Goal: Task Accomplishment & Management: Manage account settings

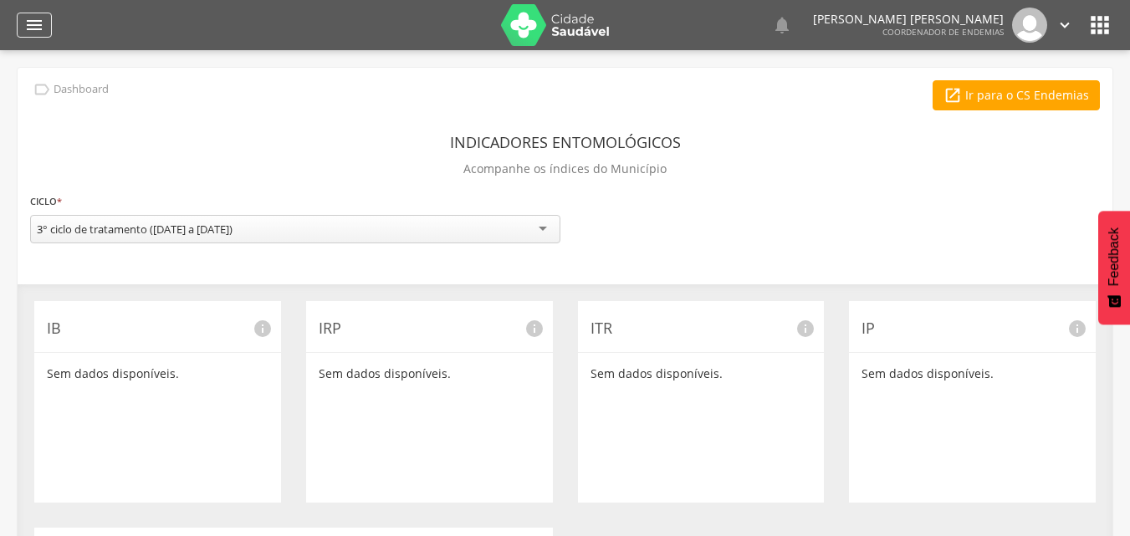
click at [34, 28] on icon "" at bounding box center [34, 25] width 20 height 20
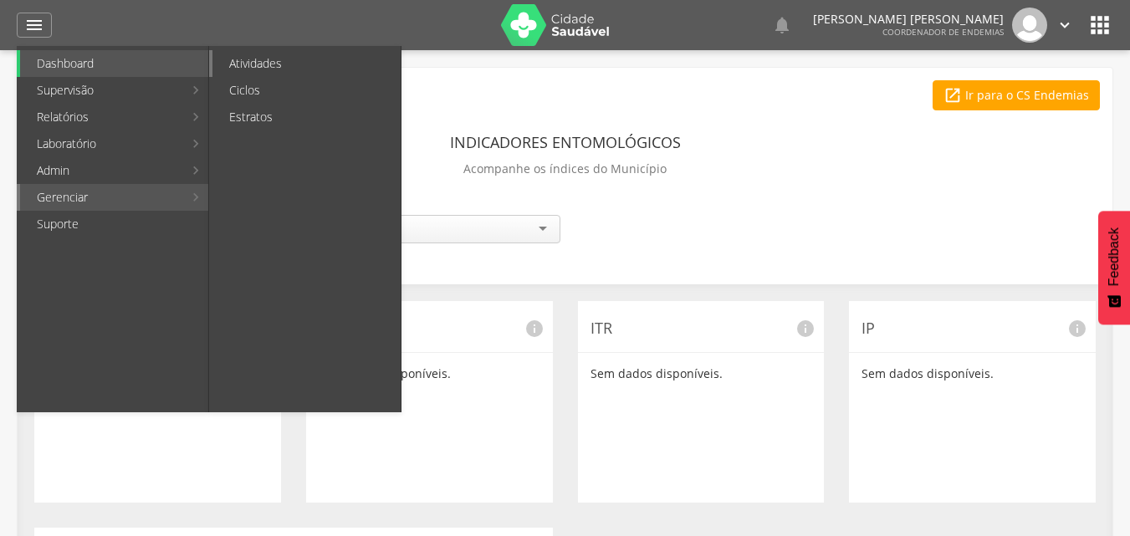
click at [256, 68] on link "Atividades" at bounding box center [306, 63] width 188 height 27
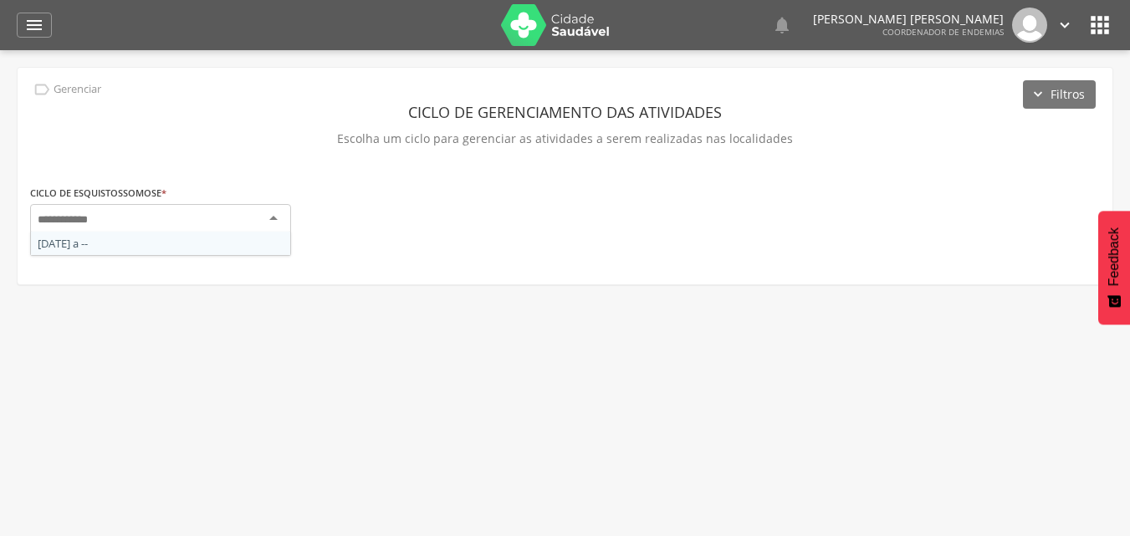
click at [269, 217] on div at bounding box center [160, 219] width 261 height 30
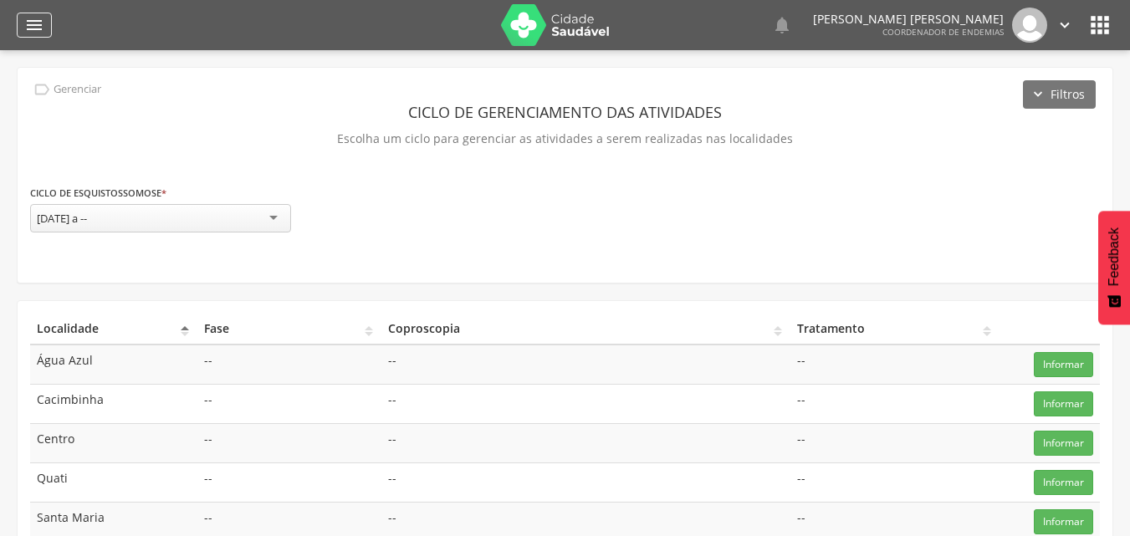
click at [37, 28] on icon "" at bounding box center [34, 25] width 20 height 20
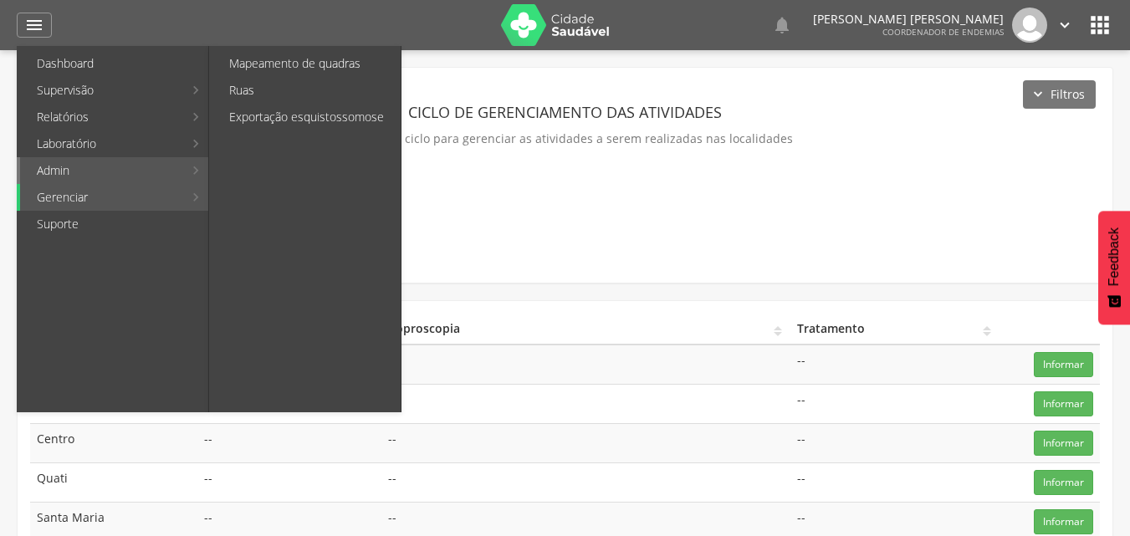
click at [120, 175] on link "Admin" at bounding box center [101, 170] width 163 height 27
click at [303, 59] on link "Mapeamento de quadras" at bounding box center [306, 63] width 188 height 27
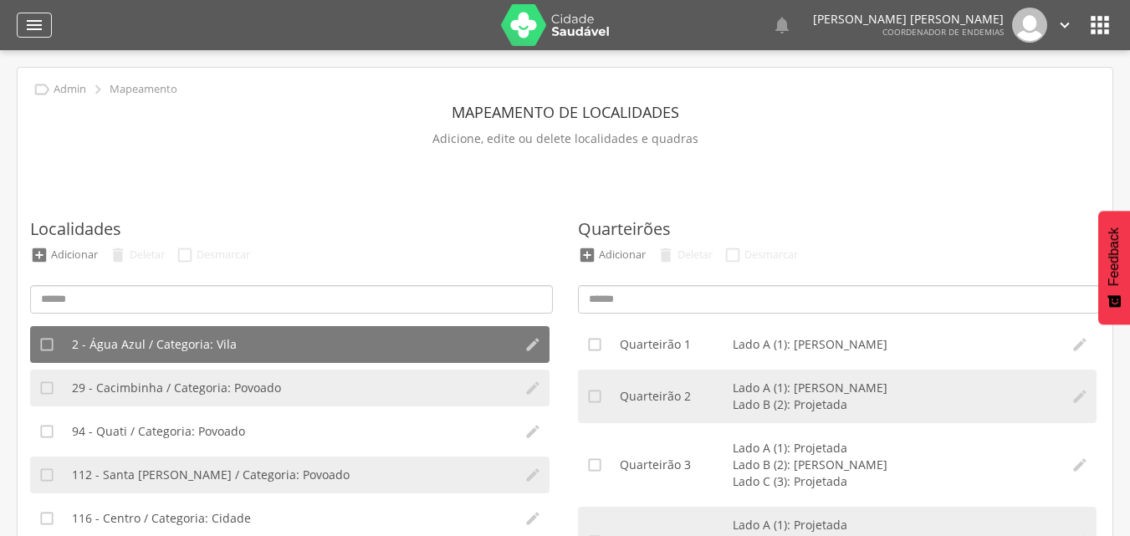
click at [38, 25] on icon "" at bounding box center [34, 25] width 20 height 20
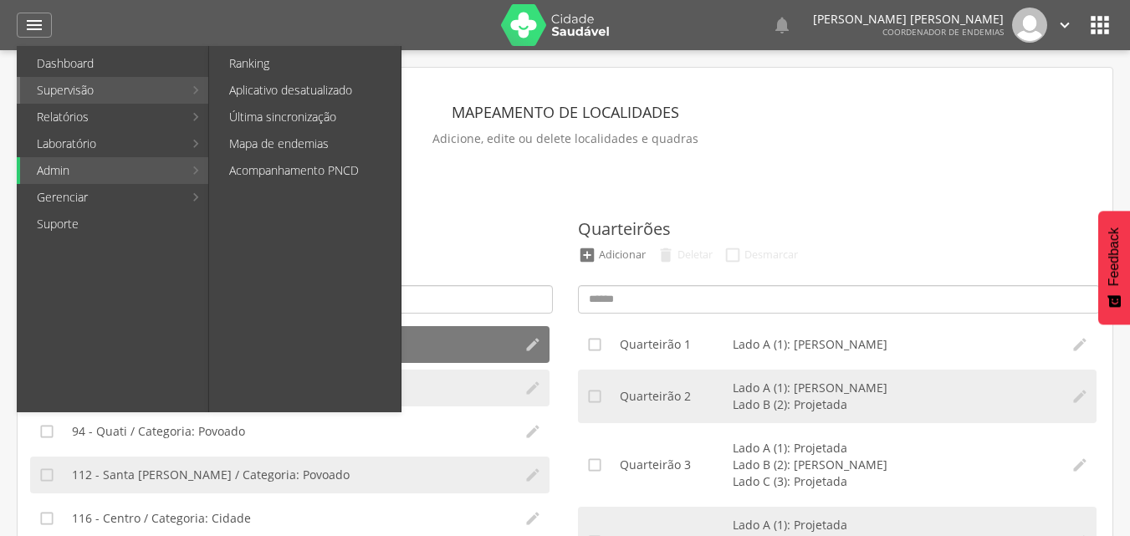
click at [117, 93] on link "Supervisão" at bounding box center [101, 90] width 163 height 27
click at [236, 61] on link "Ranking" at bounding box center [306, 63] width 188 height 27
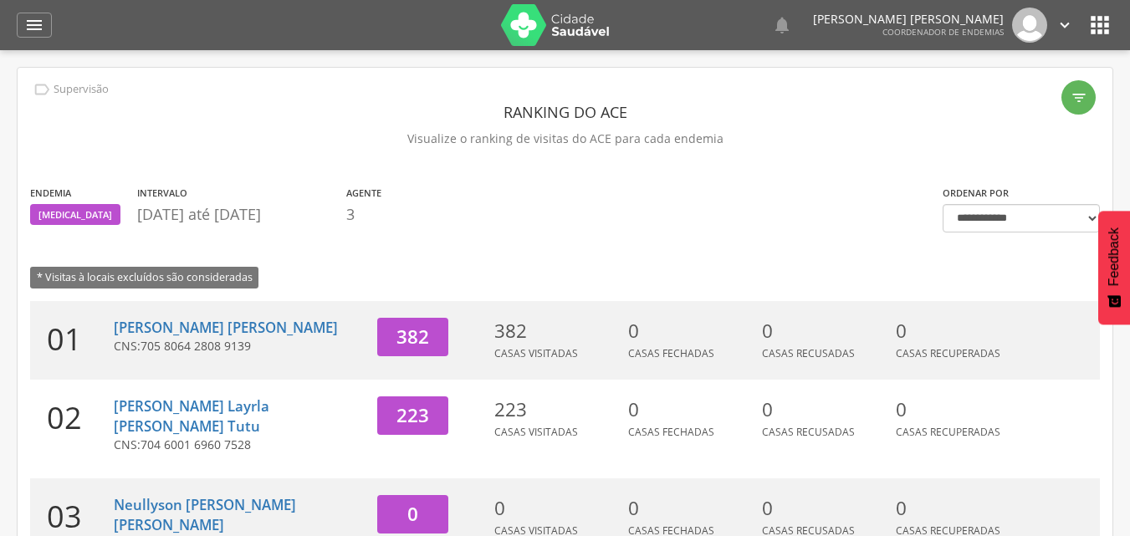
click at [266, 338] on p "CNS: 705 8064 2808 9139" at bounding box center [239, 346] width 251 height 17
click at [215, 327] on link "[PERSON_NAME] [PERSON_NAME]" at bounding box center [226, 327] width 224 height 19
type input "**********"
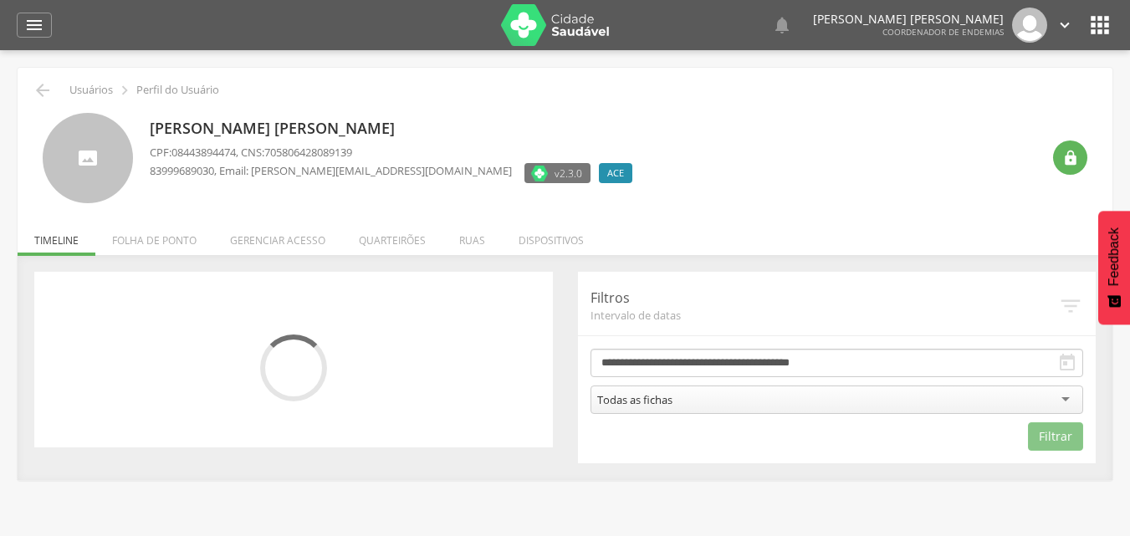
click at [215, 327] on div "" at bounding box center [293, 360] width 518 height 176
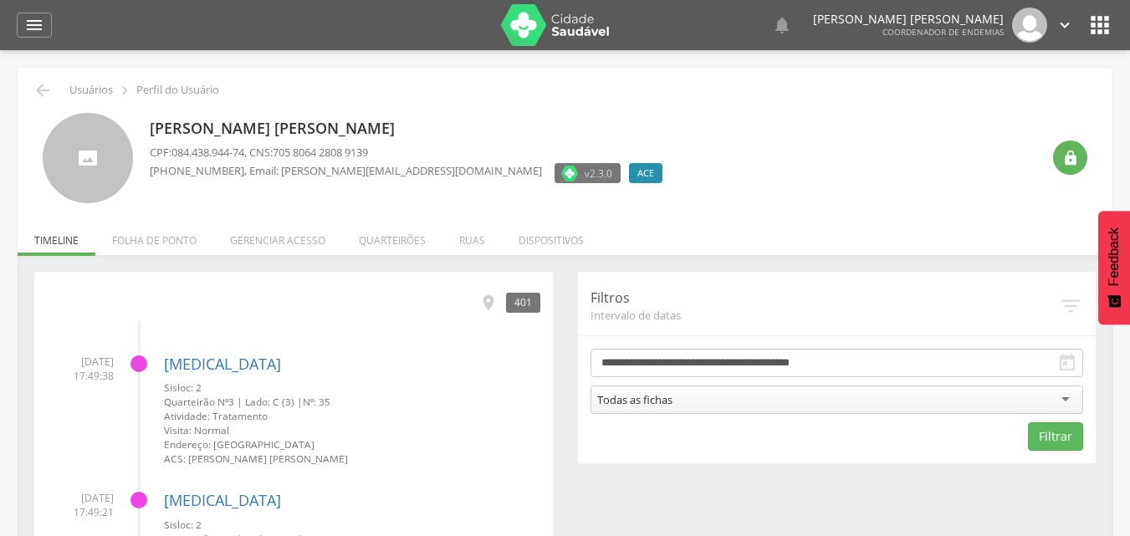
click at [137, 361] on div at bounding box center [138, 363] width 17 height 17
click at [1069, 362] on icon "" at bounding box center [1067, 363] width 20 height 20
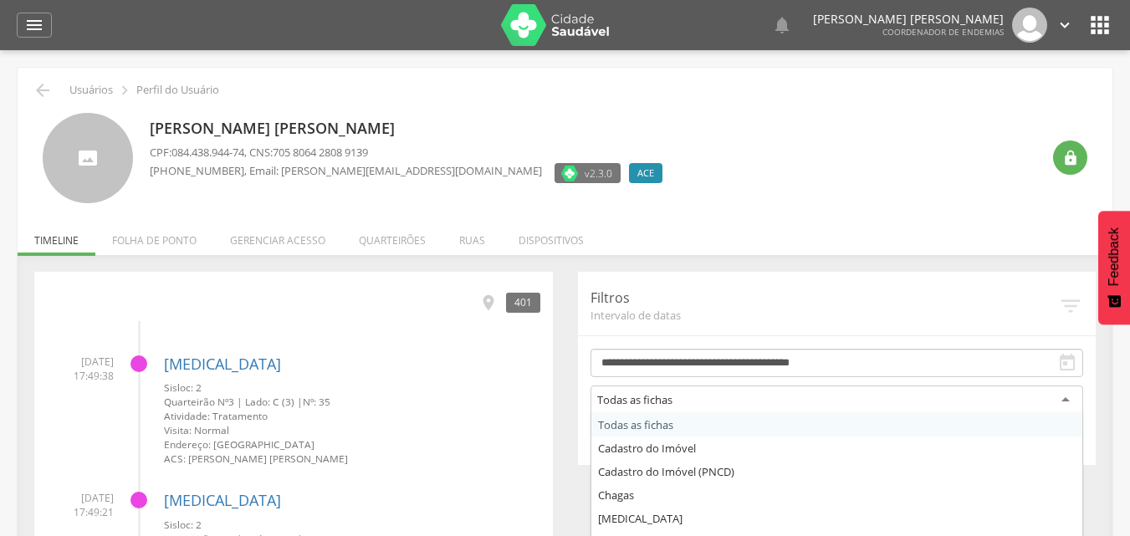
click at [1068, 402] on div "Todas as fichas" at bounding box center [836, 401] width 493 height 30
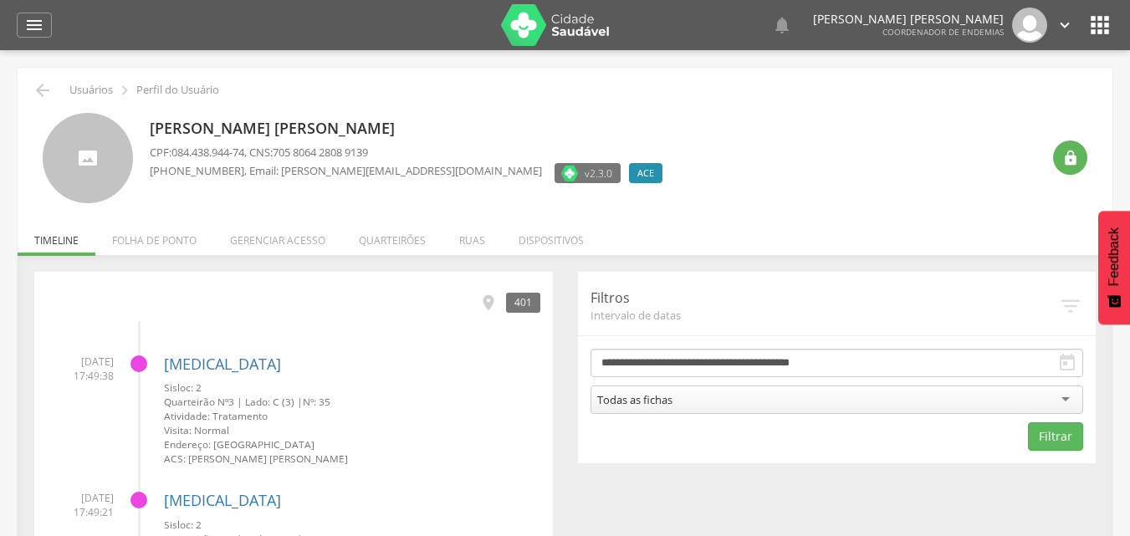
click at [697, 171] on div "[PERSON_NAME] [PERSON_NAME] CPF: 084.438.944-74 , CNS: 705 8064 2808 9139 [PHON…" at bounding box center [595, 158] width 891 height 91
click at [383, 247] on li "Quarteirões" at bounding box center [392, 236] width 100 height 39
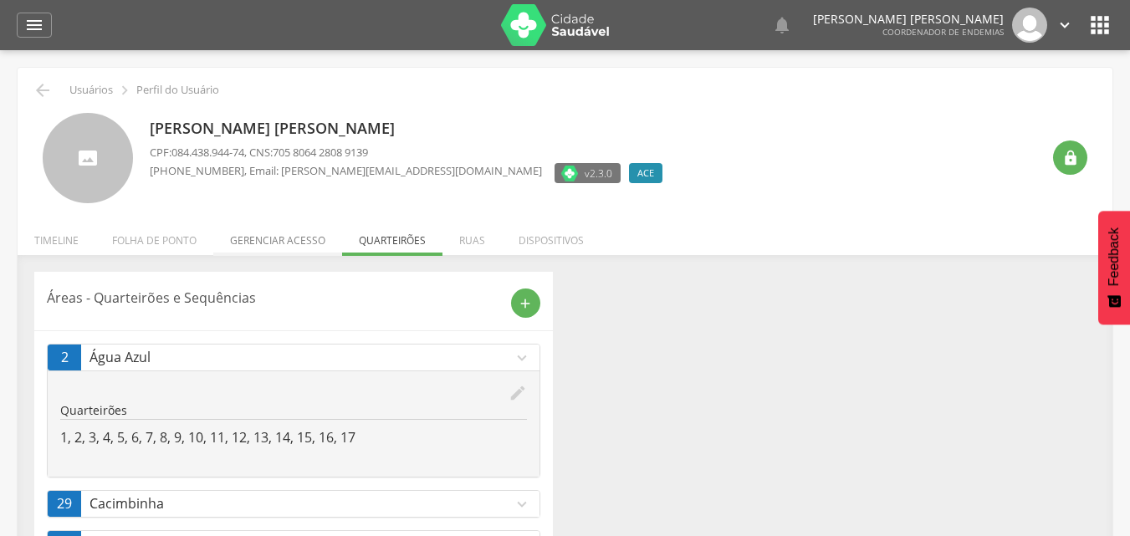
click at [270, 230] on li "Gerenciar acesso" at bounding box center [277, 236] width 129 height 39
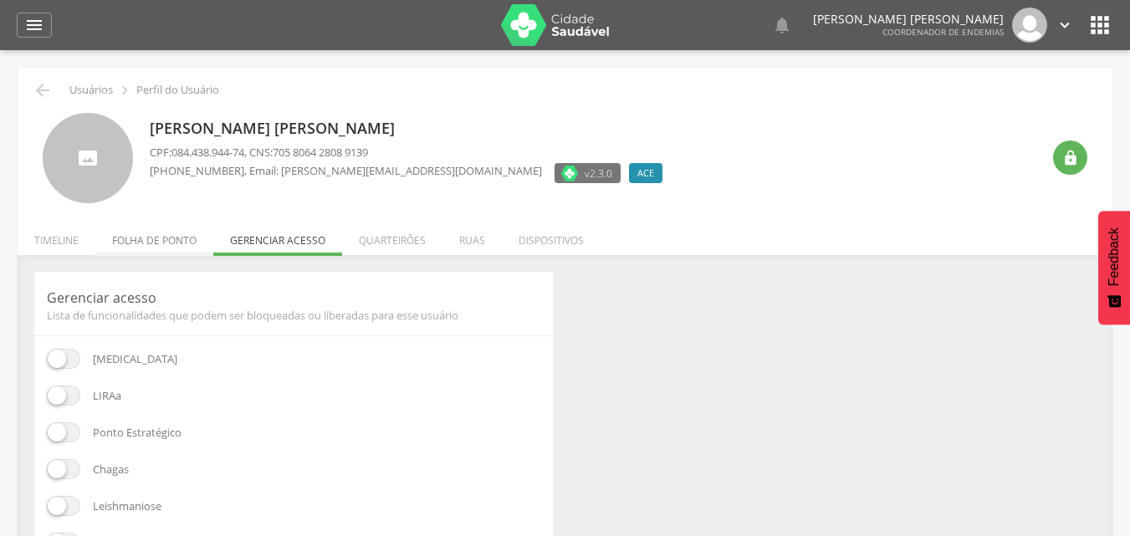
click at [182, 242] on li "Folha de ponto" at bounding box center [154, 236] width 118 height 39
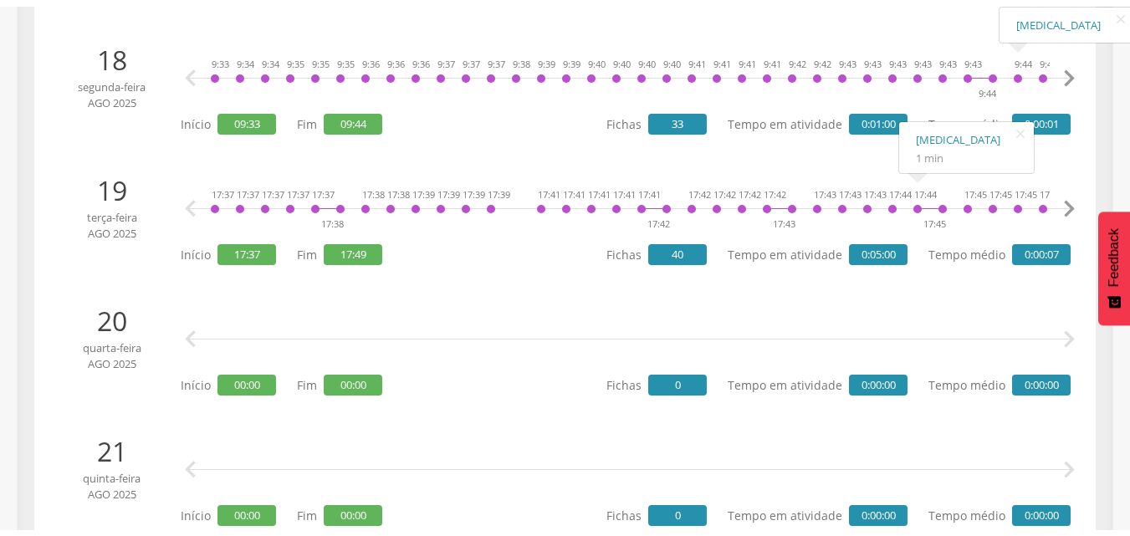
scroll to position [2576, 0]
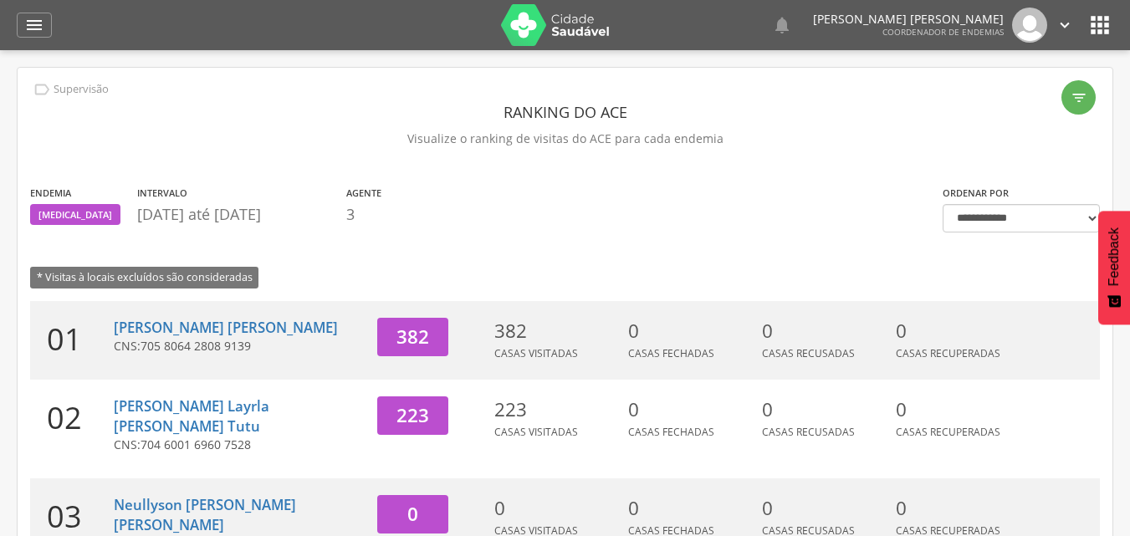
click at [1063, 23] on icon "" at bounding box center [1064, 25] width 18 height 18
click at [1065, 23] on icon "" at bounding box center [1064, 25] width 18 height 18
click at [1009, 92] on link "Sair" at bounding box center [1007, 96] width 132 height 21
